Goal: Task Accomplishment & Management: Manage account settings

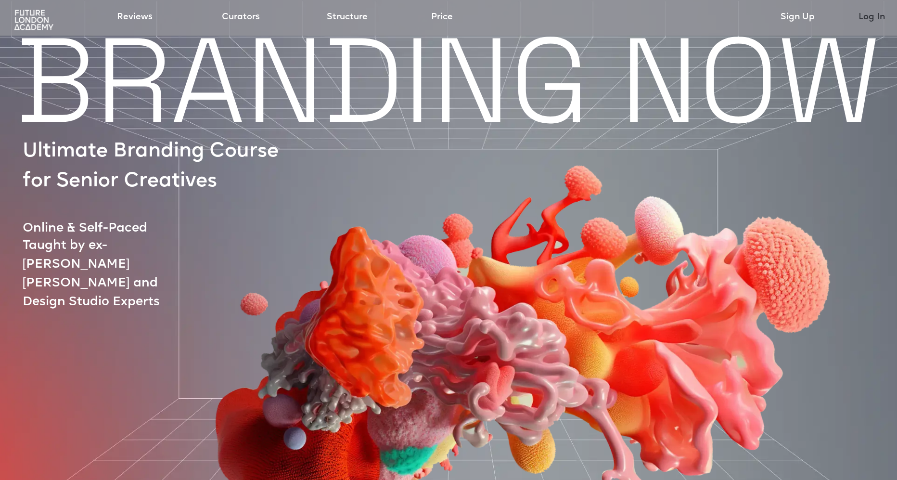
click at [879, 17] on link "Log In" at bounding box center [871, 17] width 26 height 13
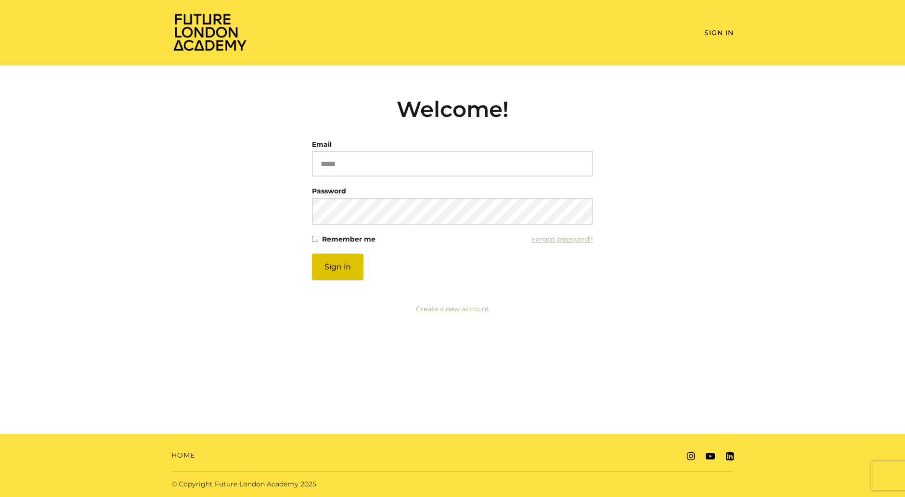
type input "**********"
click at [347, 271] on button "Sign in" at bounding box center [337, 267] width 51 height 26
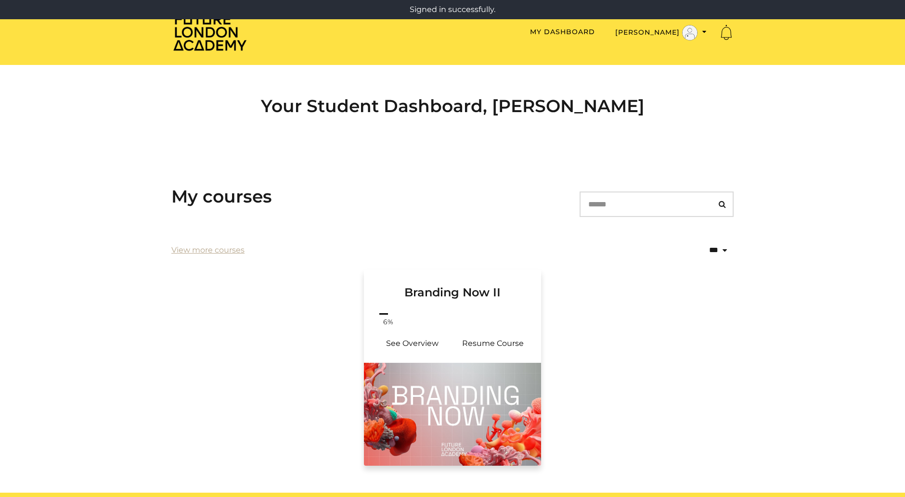
click at [498, 399] on img at bounding box center [452, 414] width 177 height 103
